Goal: Transaction & Acquisition: Obtain resource

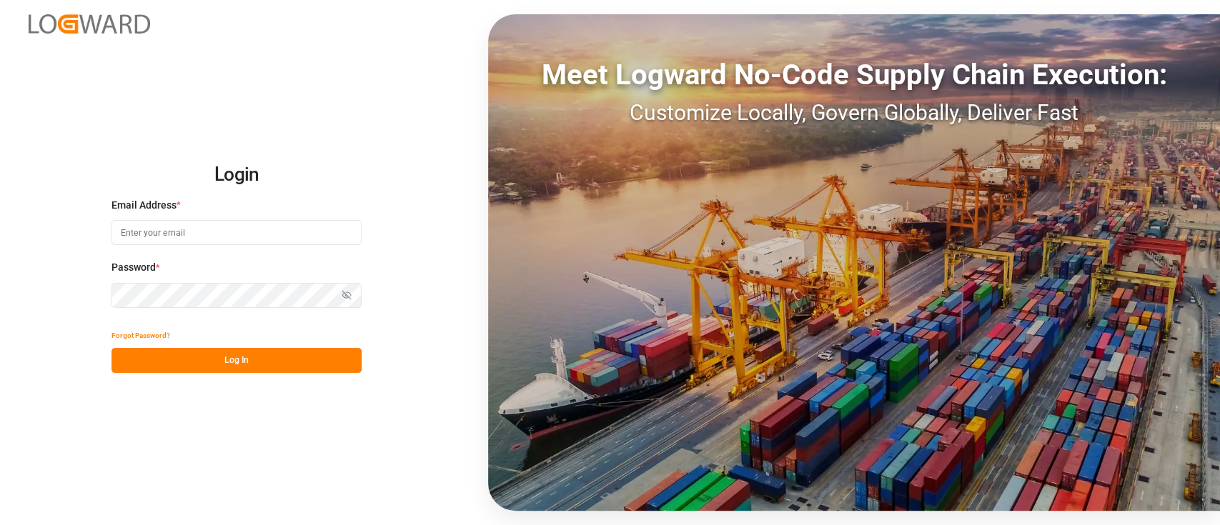
type input "[PERSON_NAME][EMAIL_ADDRESS][PERSON_NAME][DOMAIN_NAME]"
click at [247, 360] on button "Log In" at bounding box center [236, 360] width 250 height 25
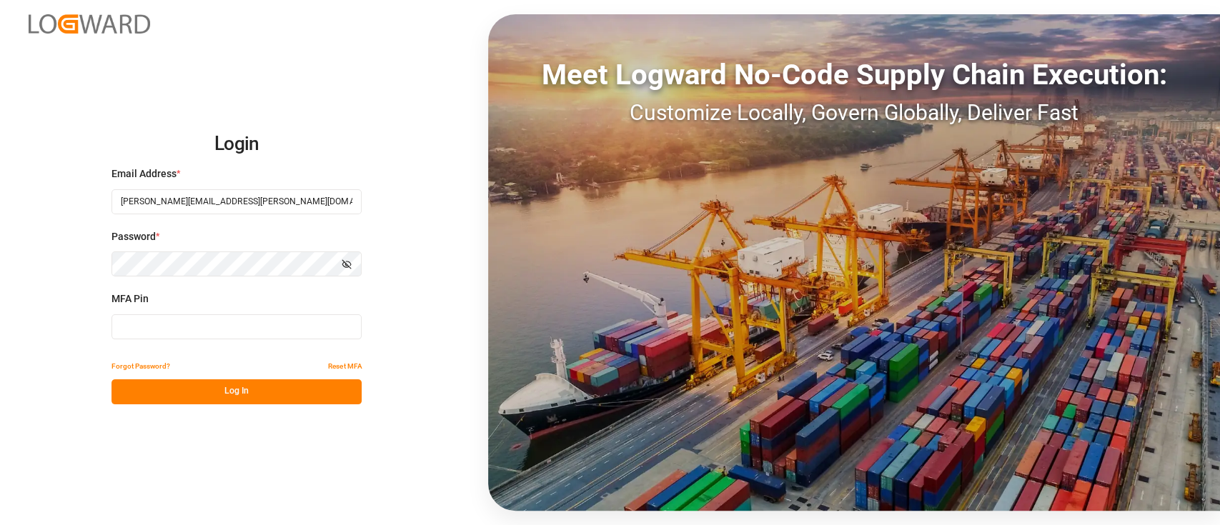
click at [268, 329] on input at bounding box center [236, 326] width 250 height 25
type input "536284"
click at [262, 401] on button "Log In" at bounding box center [236, 391] width 250 height 25
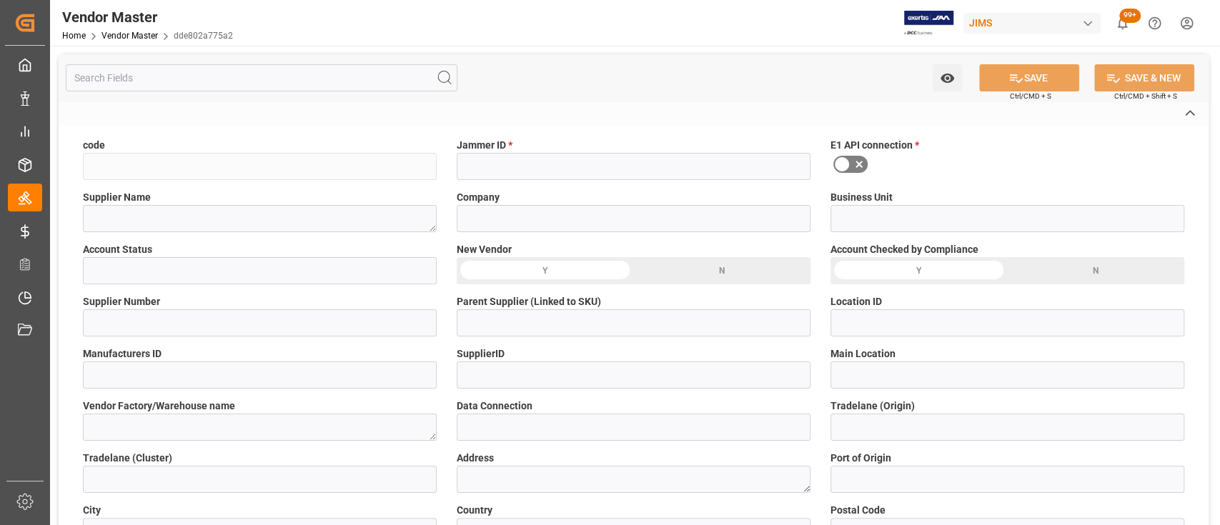
type input "dde802a775a2"
type input "Nitin Bhugun"
type textarea "SJC DRUMS LLC"
type input "00077"
type input "2"
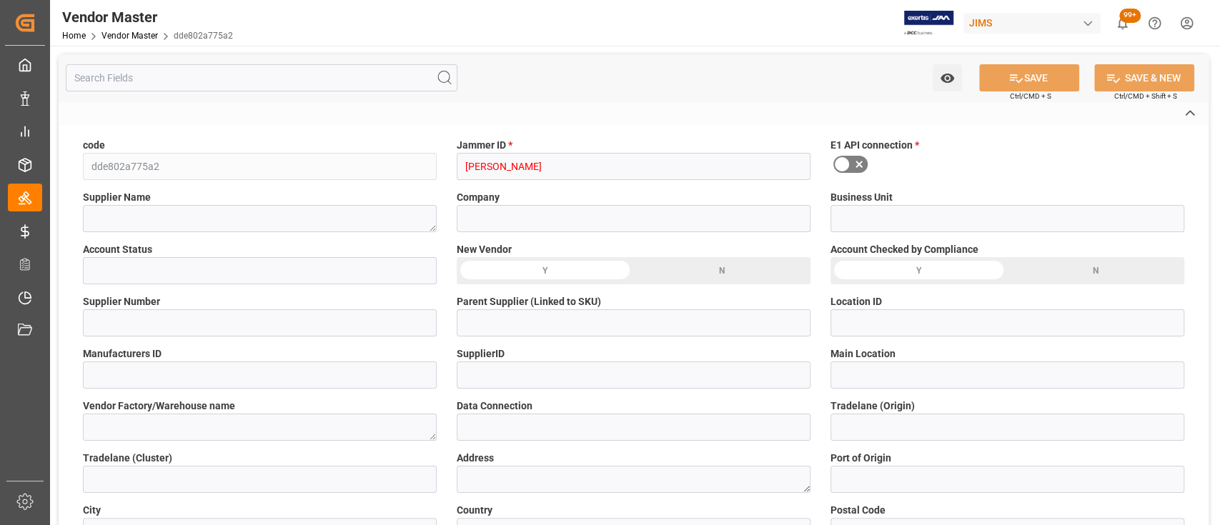
type input "A"
type input "785238"
type input "Main"
type input "API"
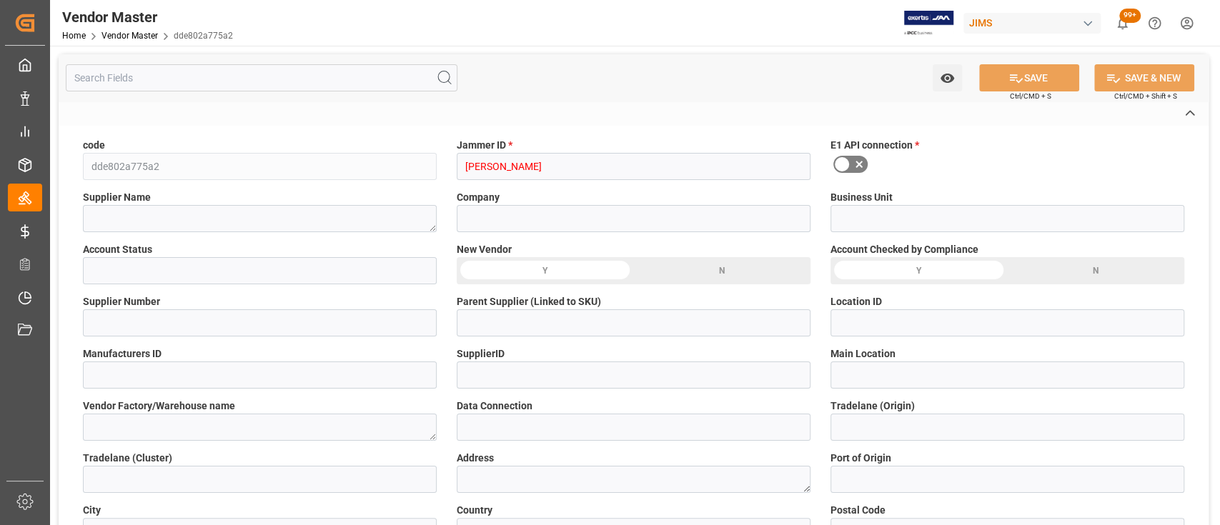
type input "US"
type textarea "230 WORCESTER ST"
type input "SOUTHBRIDGE"
type input "US"
type input "01550-1326"
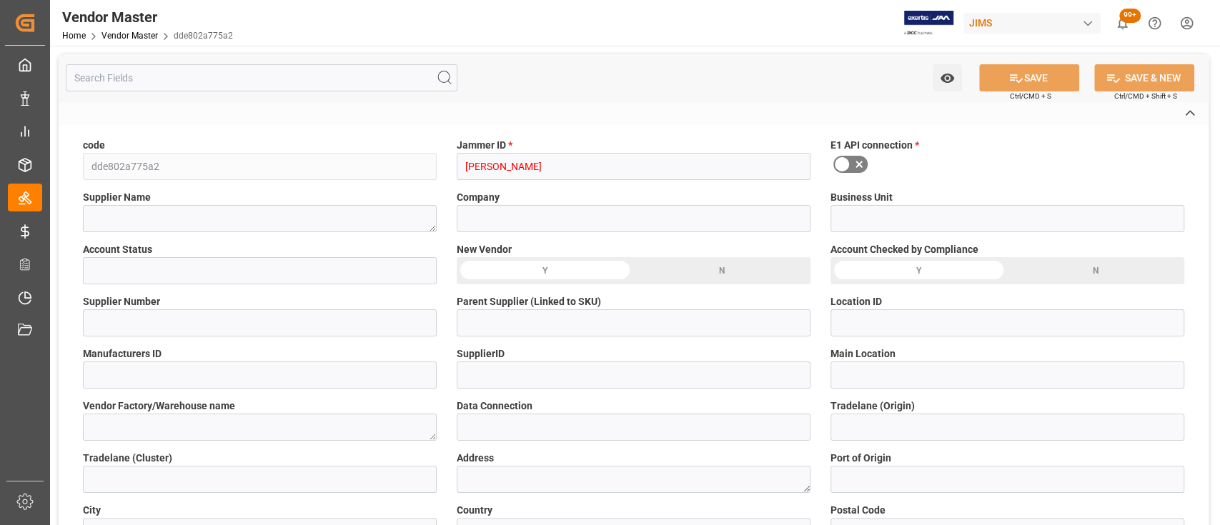
type input "MA"
type textarea "EXW"
type input "EXW SOUTHBRIDGE, US"
type input "159"
type textarea "invoices@sjcdrums.com"
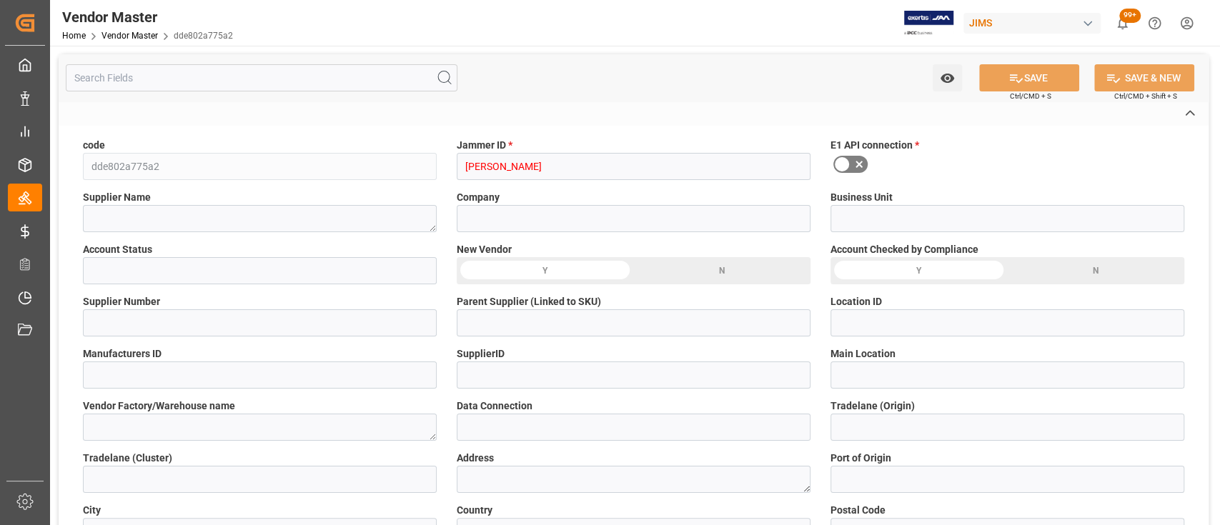
type textarea "Shannon OShea"
type textarea "O2"
type textarea "Lilla Magri; Sharina Gandhi; Isabelle Cyr"
type textarea "lilla.magri@coastmusic.com; sharina.gandhi@coastmusic.com; isabelle.cyr@coastmu…"
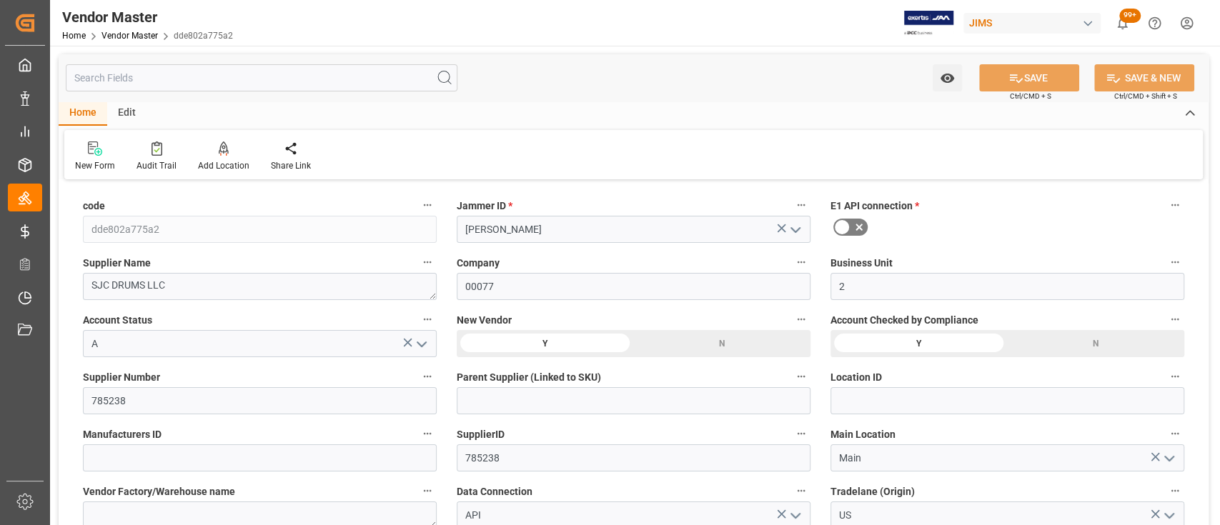
type input "09-30-2025 23:18"
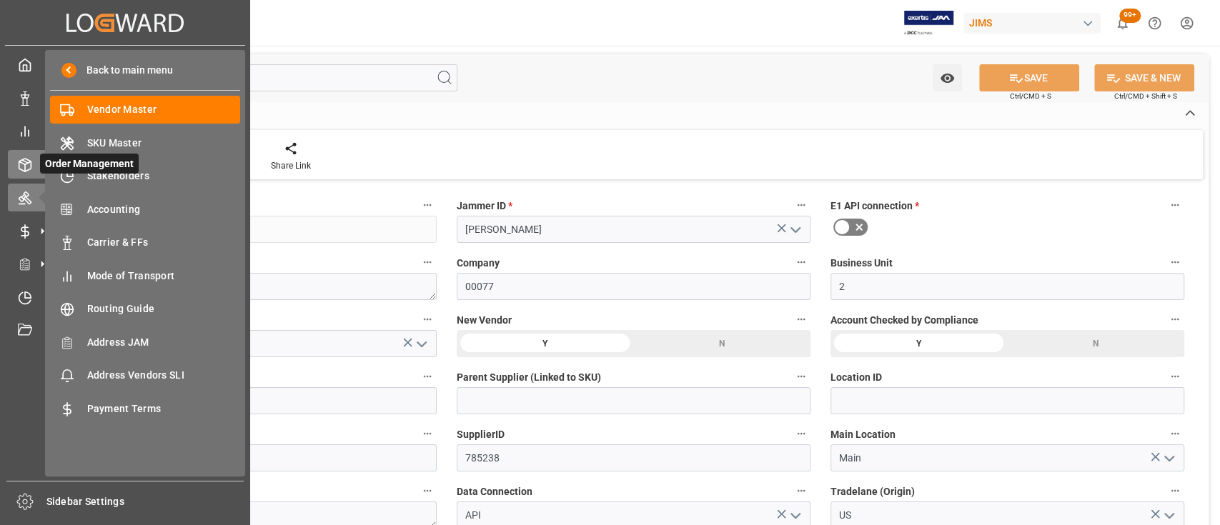
click at [31, 163] on icon at bounding box center [25, 165] width 14 height 14
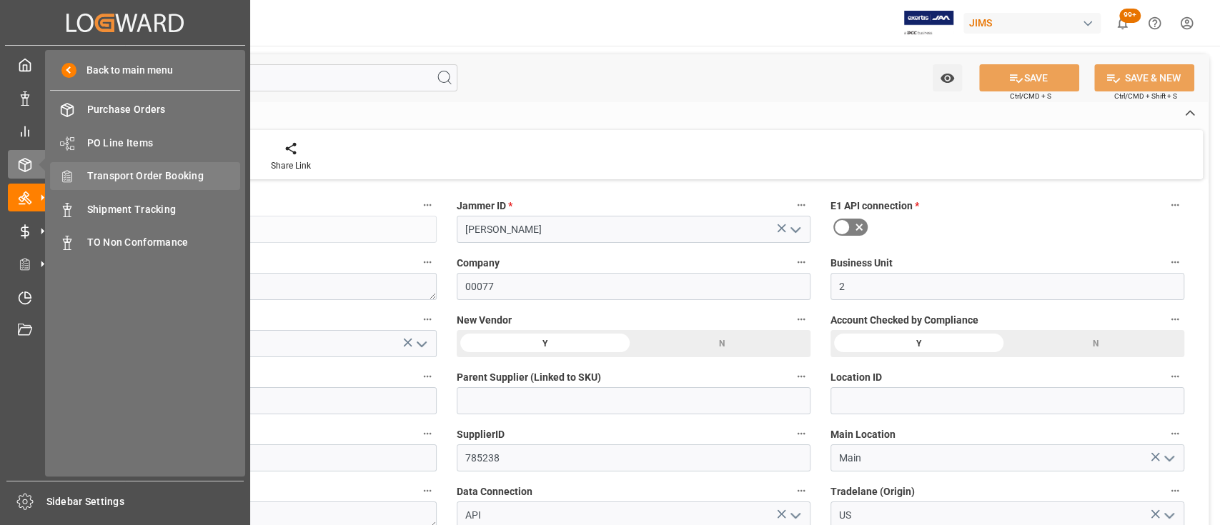
click at [134, 174] on span "Transport Order Booking" at bounding box center [164, 176] width 154 height 15
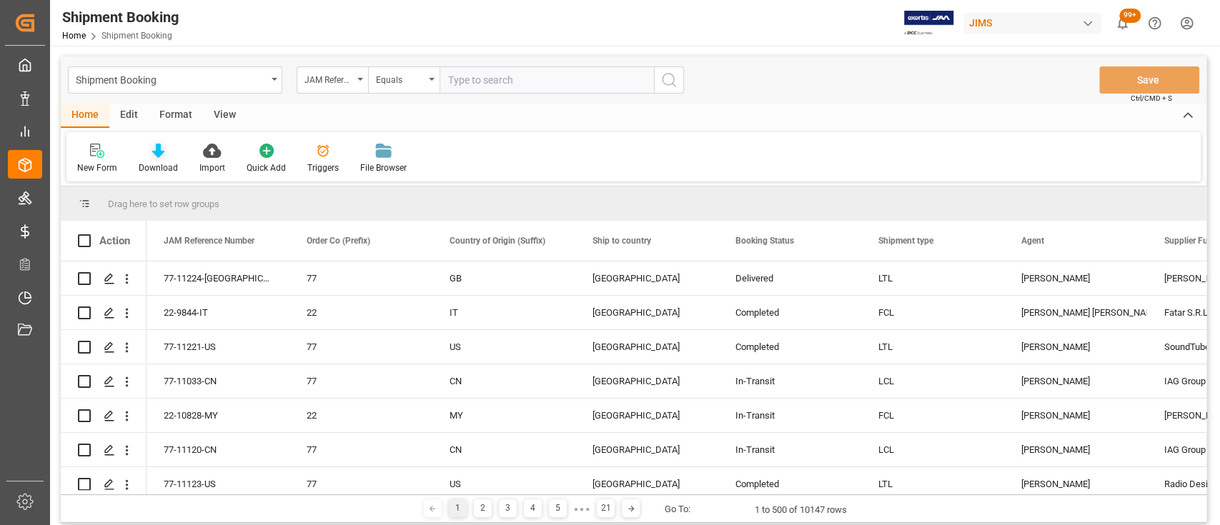
click at [154, 156] on icon at bounding box center [158, 151] width 12 height 14
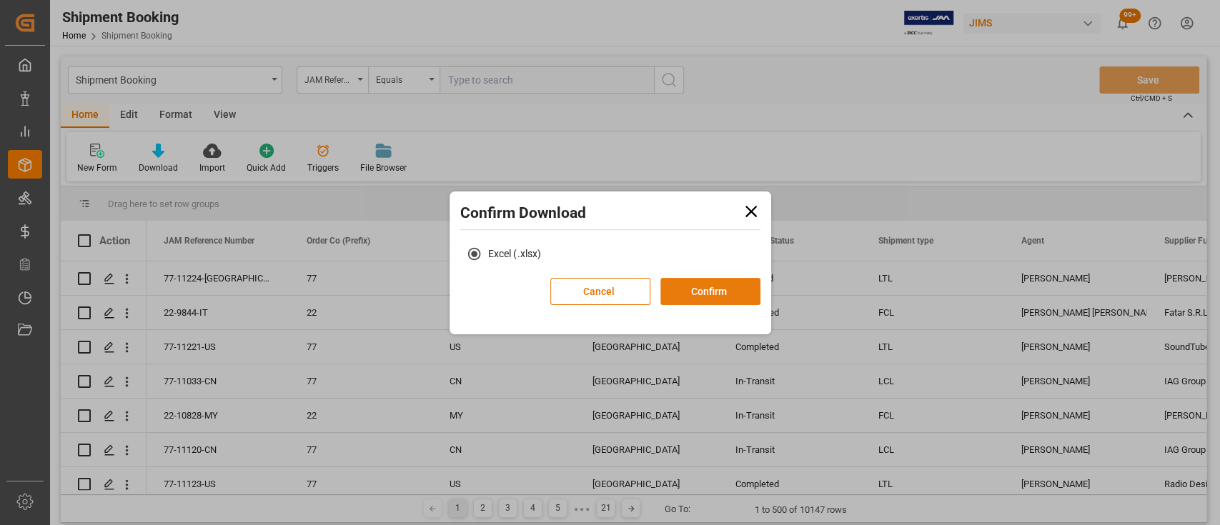
click at [712, 287] on button "Confirm" at bounding box center [710, 291] width 100 height 27
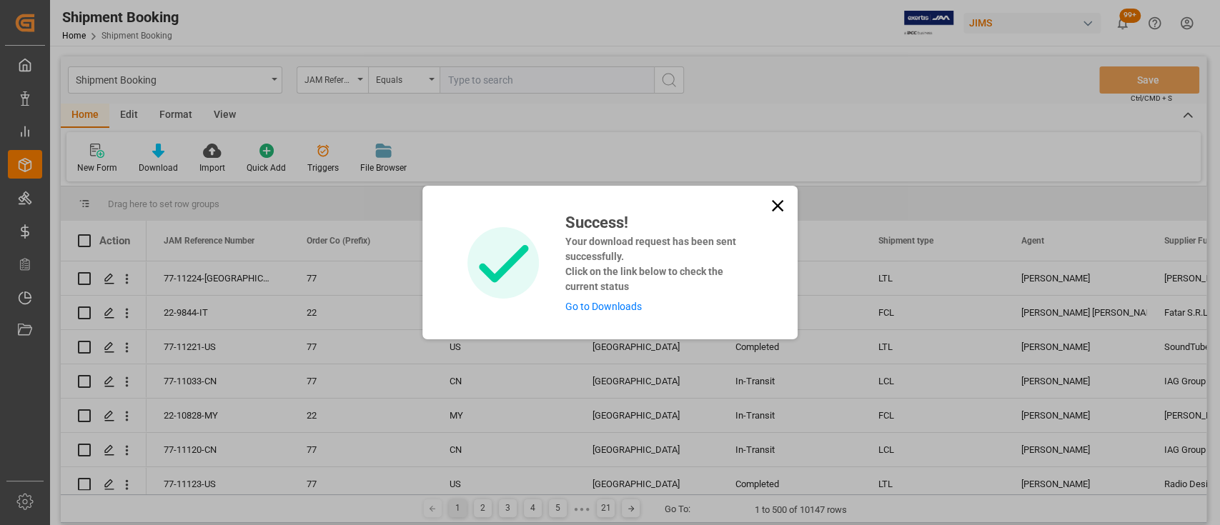
click at [617, 307] on link "Go to Downloads" at bounding box center [602, 306] width 76 height 11
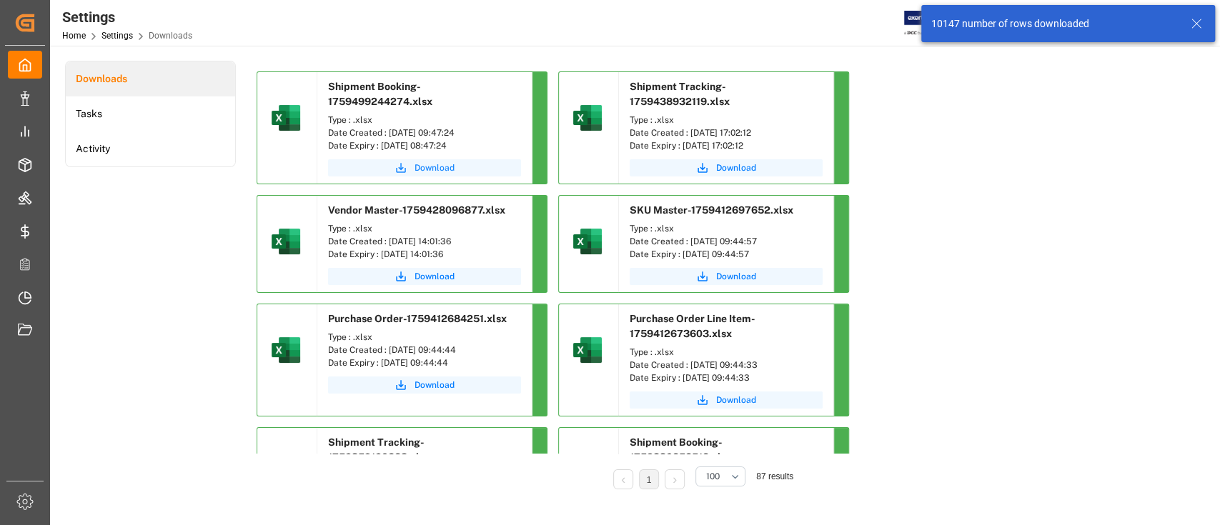
click at [439, 171] on span "Download" at bounding box center [434, 167] width 40 height 13
